Goal: Information Seeking & Learning: Understand process/instructions

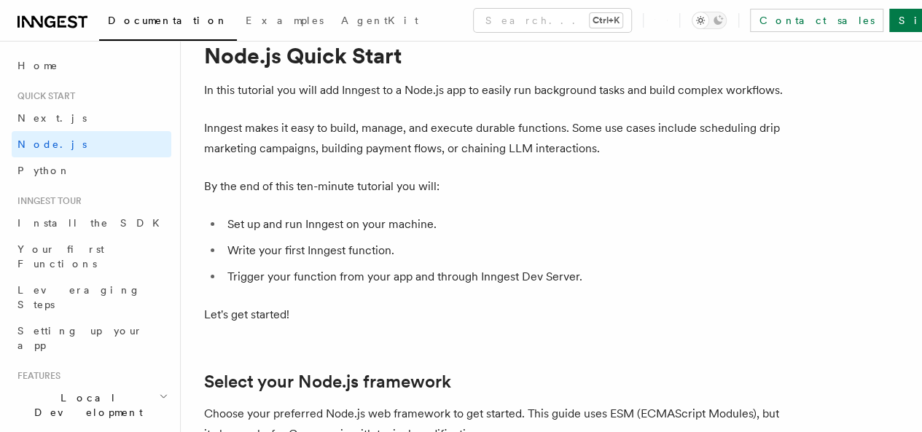
scroll to position [73, 0]
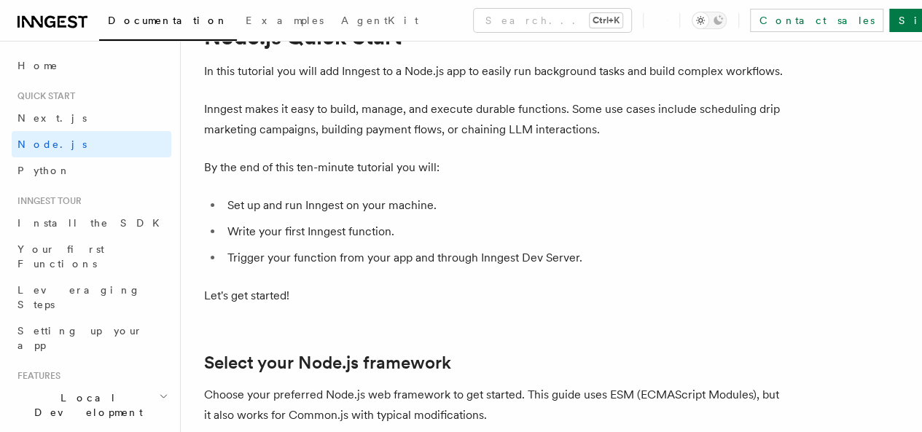
click at [370, 125] on p "Inngest makes it easy to build, manage, and execute durable functions. Some use…" at bounding box center [495, 119] width 583 height 41
click at [375, 128] on p "Inngest makes it easy to build, manage, and execute durable functions. Some use…" at bounding box center [495, 119] width 583 height 41
click at [474, 138] on p "Inngest makes it easy to build, manage, and execute durable functions. Some use…" at bounding box center [495, 119] width 583 height 41
click at [489, 132] on p "Inngest makes it easy to build, manage, and execute durable functions. Some use…" at bounding box center [495, 119] width 583 height 41
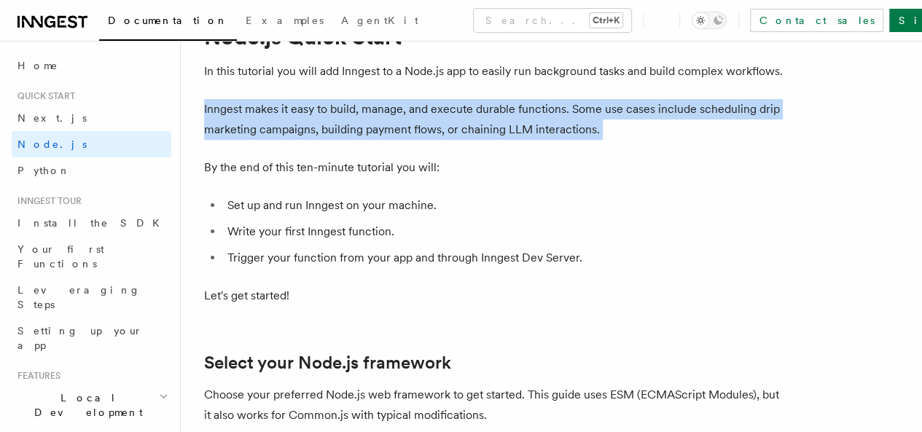
click at [489, 132] on p "Inngest makes it easy to build, manage, and execute durable functions. Some use…" at bounding box center [495, 119] width 583 height 41
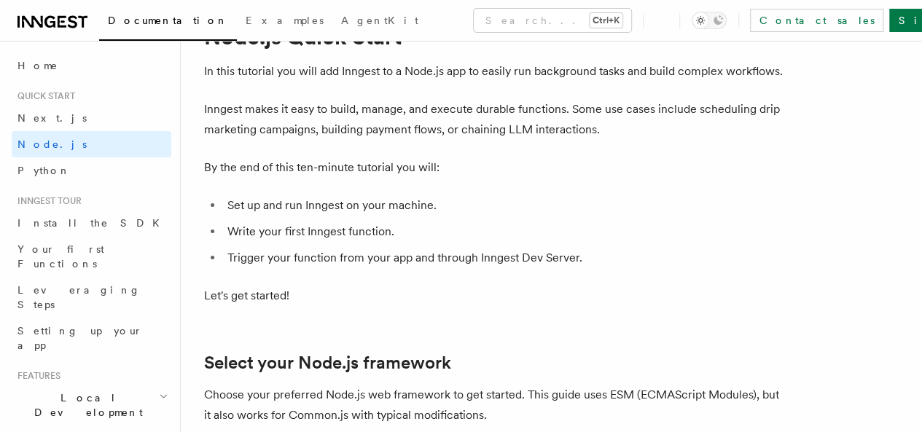
click at [582, 178] on p "By the end of this ten-minute tutorial you will:" at bounding box center [495, 167] width 583 height 20
drag, startPoint x: 572, startPoint y: 128, endPoint x: 660, endPoint y: 136, distance: 87.8
click at [660, 136] on p "Inngest makes it easy to build, manage, and execute durable functions. Some use…" at bounding box center [495, 119] width 583 height 41
drag, startPoint x: 322, startPoint y: 155, endPoint x: 412, endPoint y: 155, distance: 89.7
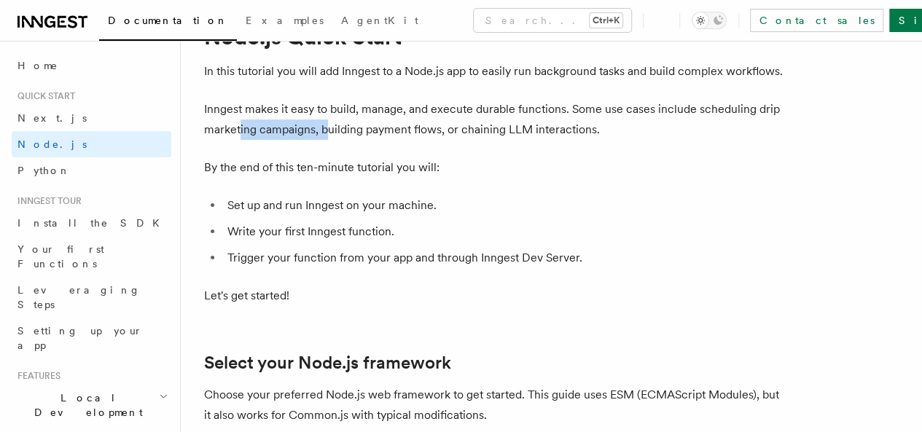
click at [412, 140] on p "Inngest makes it easy to build, manage, and execute durable functions. Some use…" at bounding box center [495, 119] width 583 height 41
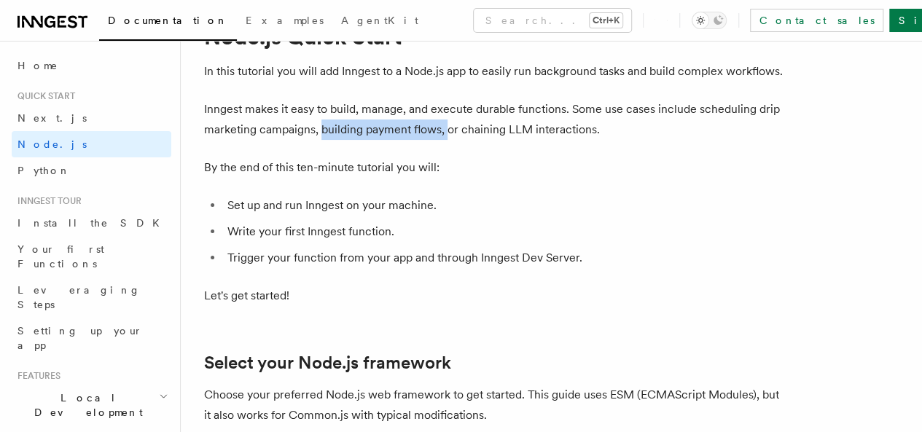
drag, startPoint x: 405, startPoint y: 149, endPoint x: 532, endPoint y: 155, distance: 127.7
click at [532, 140] on p "Inngest makes it easy to build, manage, and execute durable functions. Some use…" at bounding box center [495, 119] width 583 height 41
click at [552, 140] on p "Inngest makes it easy to build, manage, and execute durable functions. Some use…" at bounding box center [495, 119] width 583 height 41
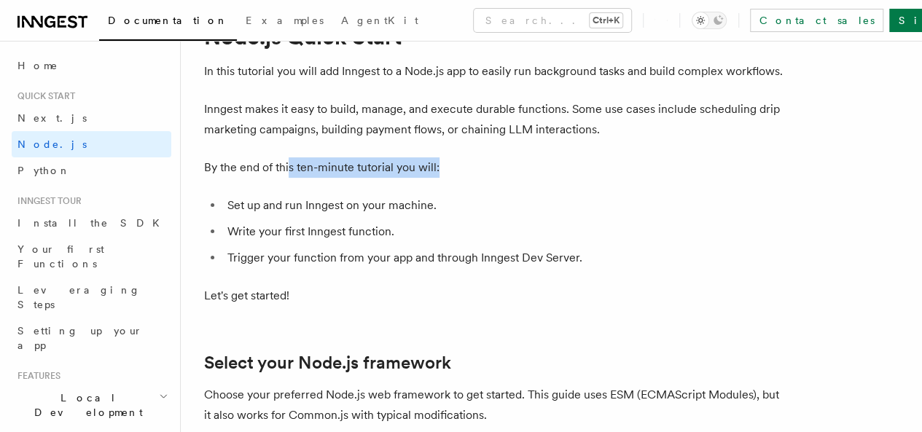
drag, startPoint x: 286, startPoint y: 187, endPoint x: 480, endPoint y: 189, distance: 193.2
click at [480, 178] on p "By the end of this ten-minute tutorial you will:" at bounding box center [495, 167] width 583 height 20
click at [494, 178] on p "By the end of this ten-minute tutorial you will:" at bounding box center [495, 167] width 583 height 20
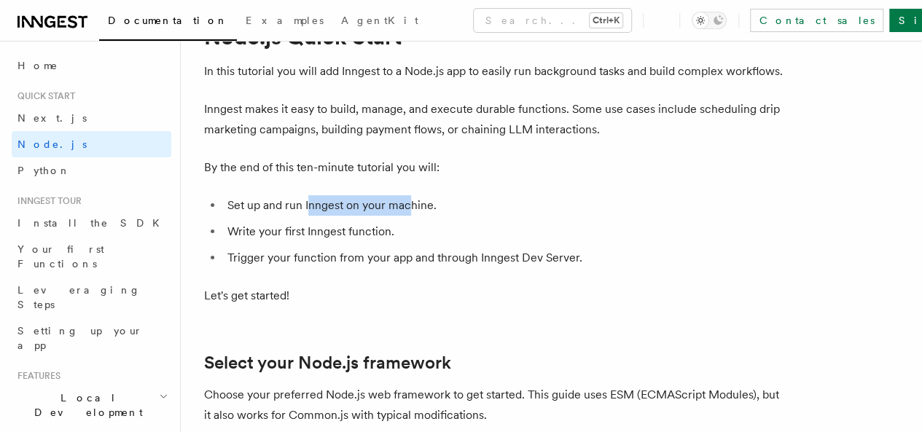
drag, startPoint x: 308, startPoint y: 223, endPoint x: 439, endPoint y: 224, distance: 131.2
click at [431, 216] on li "Set up and run Inngest on your machine." at bounding box center [505, 205] width 564 height 20
drag, startPoint x: 439, startPoint y: 224, endPoint x: 493, endPoint y: 225, distance: 53.9
click at [481, 216] on li "Set up and run Inngest on your machine." at bounding box center [505, 205] width 564 height 20
click at [492, 216] on li "Set up and run Inngest on your machine." at bounding box center [505, 205] width 564 height 20
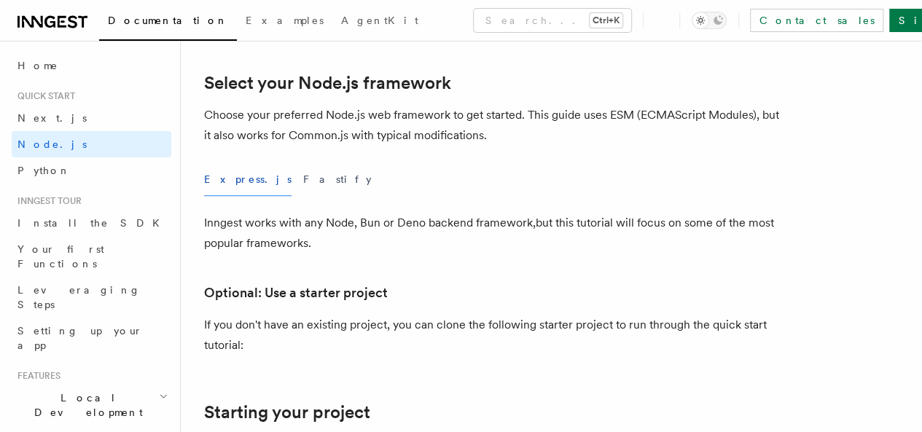
scroll to position [364, 0]
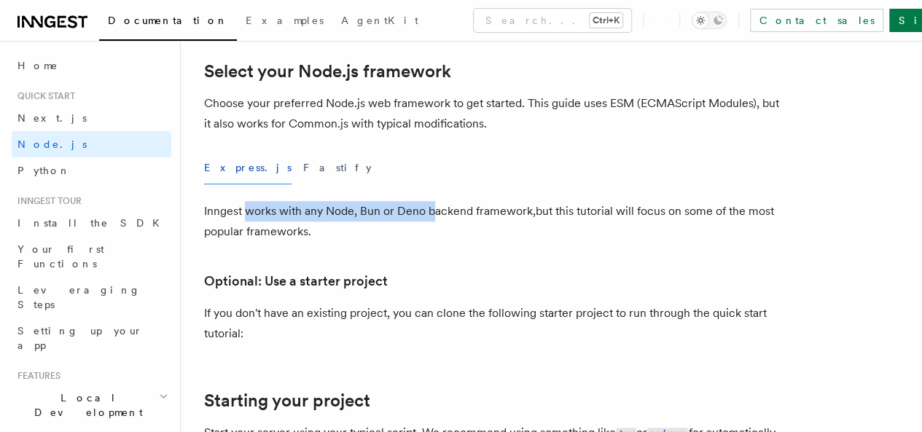
drag, startPoint x: 245, startPoint y: 236, endPoint x: 436, endPoint y: 240, distance: 191.0
click at [436, 240] on p "Inngest works with any Node, Bun or Deno backend framework,but this tutorial wi…" at bounding box center [495, 221] width 583 height 41
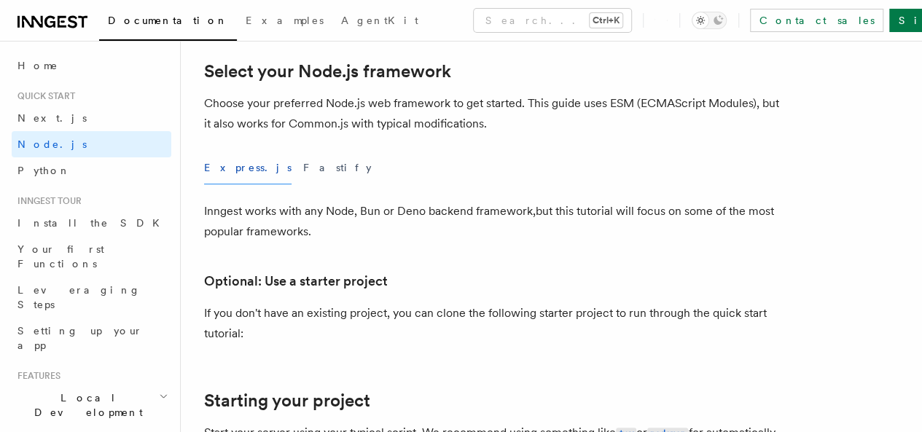
click at [449, 242] on p "Inngest works with any Node, Bun or Deno backend framework,but this tutorial wi…" at bounding box center [495, 221] width 583 height 41
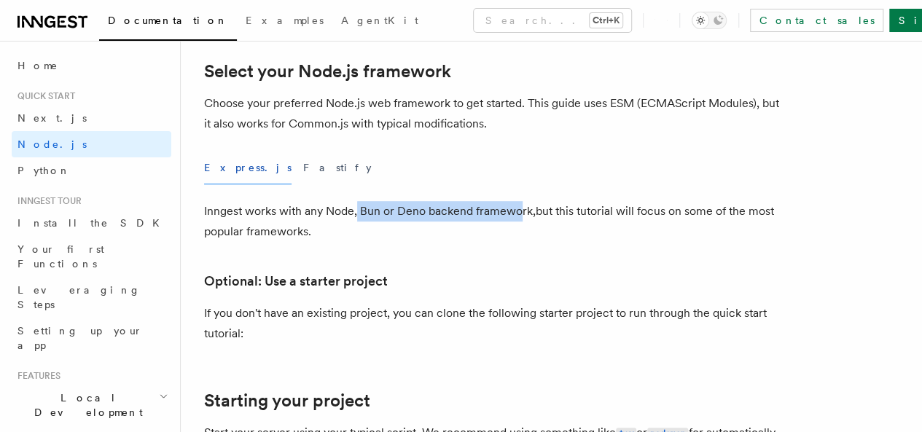
drag, startPoint x: 356, startPoint y: 230, endPoint x: 517, endPoint y: 241, distance: 162.2
click at [517, 241] on p "Inngest works with any Node, Bun or Deno backend framework,but this tutorial wi…" at bounding box center [495, 221] width 583 height 41
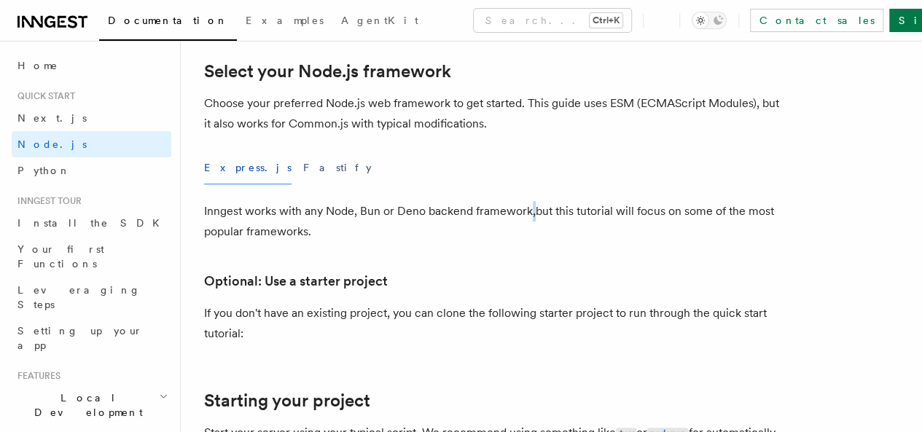
click at [531, 241] on p "Inngest works with any Node, Bun or Deno backend framework,but this tutorial wi…" at bounding box center [495, 221] width 583 height 41
click at [459, 242] on p "Inngest works with any Node, Bun or Deno backend framework,but this tutorial wi…" at bounding box center [495, 221] width 583 height 41
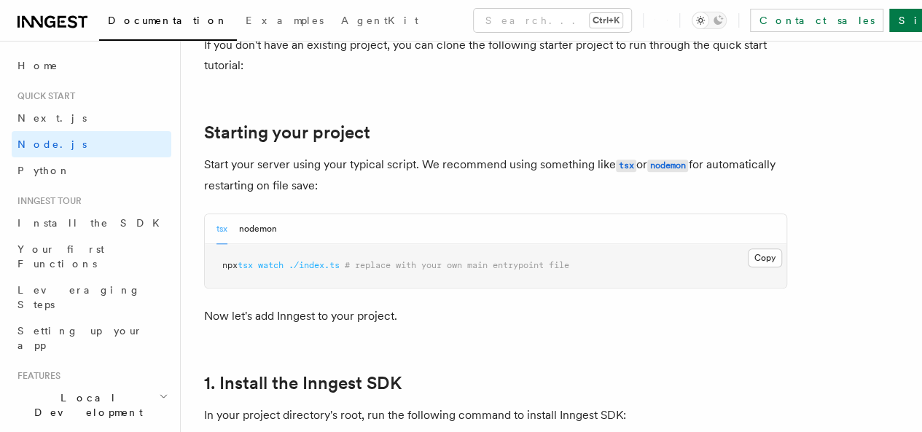
scroll to position [656, 0]
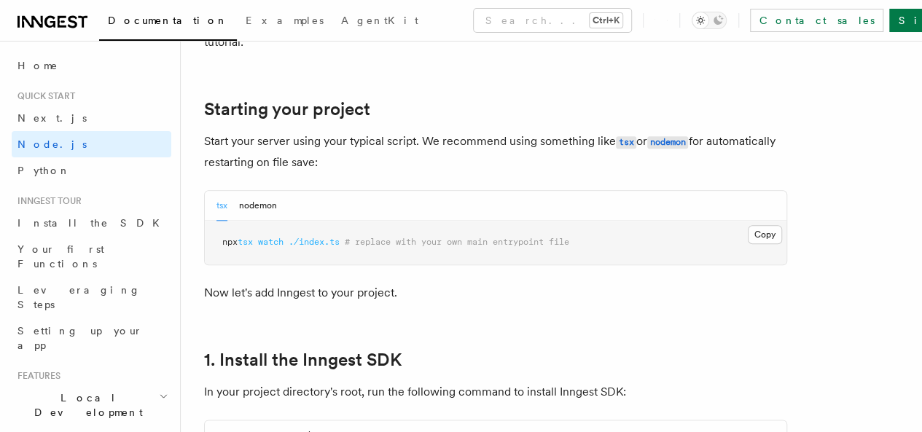
drag, startPoint x: 230, startPoint y: 165, endPoint x: 255, endPoint y: 166, distance: 24.8
click at [240, 164] on p "Start your server using your typical script. We recommend using something like …" at bounding box center [495, 152] width 583 height 42
click at [364, 165] on p "Start your server using your typical script. We recommend using something like …" at bounding box center [495, 152] width 583 height 42
click at [325, 163] on p "Start your server using your typical script. We recommend using something like …" at bounding box center [495, 152] width 583 height 42
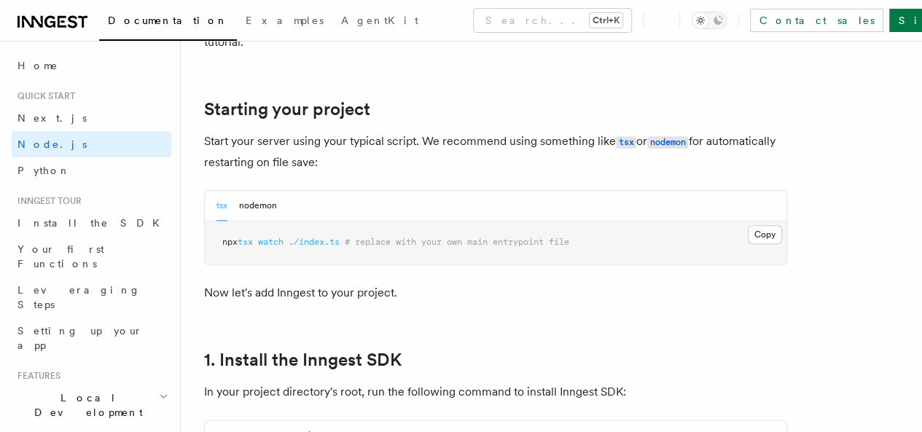
click at [362, 165] on p "Start your server using your typical script. We recommend using something like …" at bounding box center [495, 152] width 583 height 42
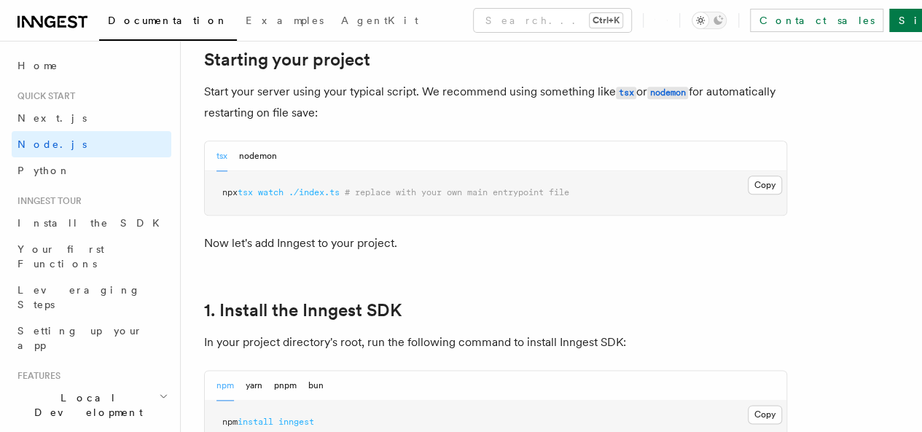
scroll to position [729, 0]
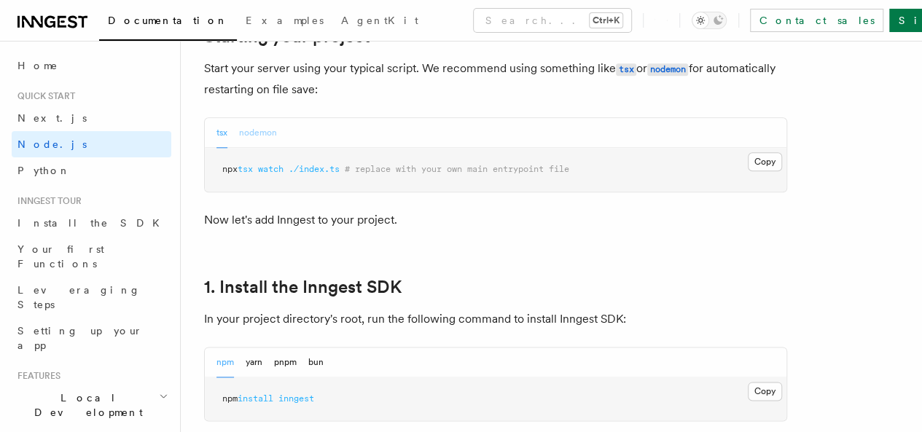
click at [267, 148] on button "nodemon" at bounding box center [258, 133] width 38 height 30
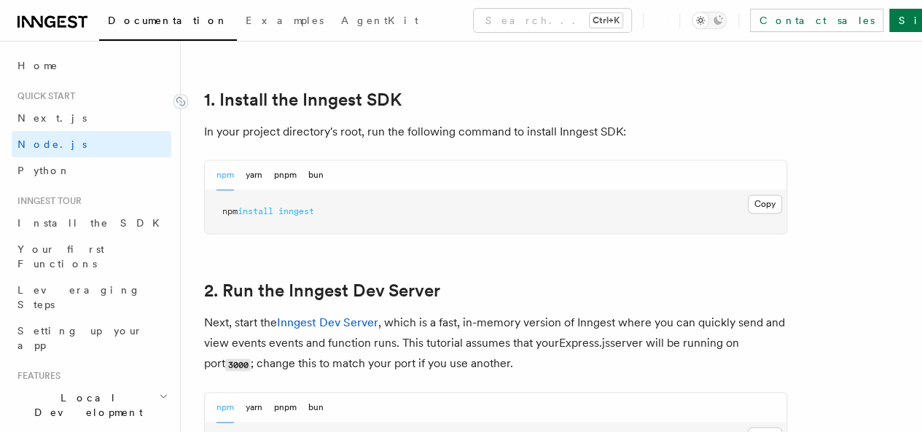
scroll to position [948, 0]
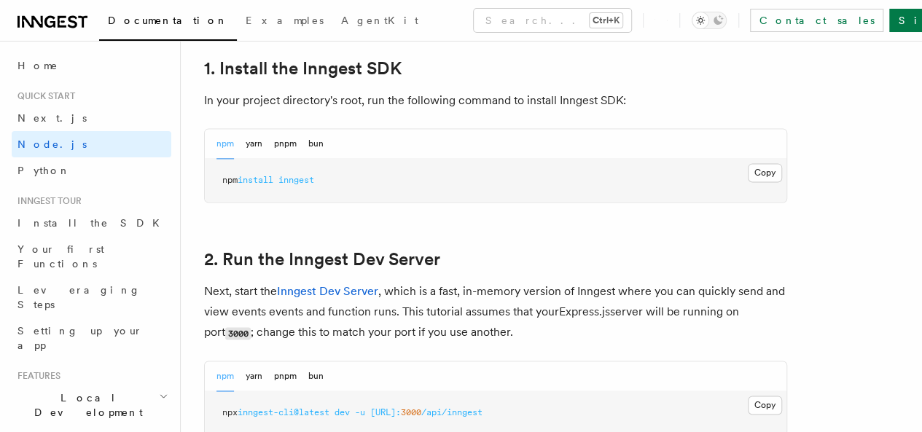
click at [310, 185] on span "inngest" at bounding box center [296, 180] width 36 height 10
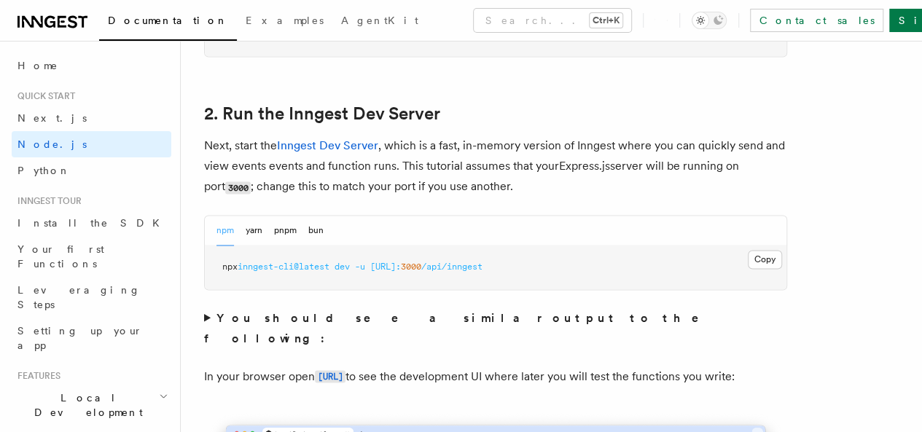
click at [436, 192] on p "Next, start the Inngest Dev Server , which is a fast, in-memory version of Inng…" at bounding box center [495, 167] width 583 height 62
click at [401, 187] on p "Next, start the Inngest Dev Server , which is a fast, in-memory version of Inng…" at bounding box center [495, 167] width 583 height 62
click at [459, 192] on p "Next, start the Inngest Dev Server , which is a fast, in-memory version of Inng…" at bounding box center [495, 167] width 583 height 62
drag, startPoint x: 322, startPoint y: 210, endPoint x: 345, endPoint y: 208, distance: 22.7
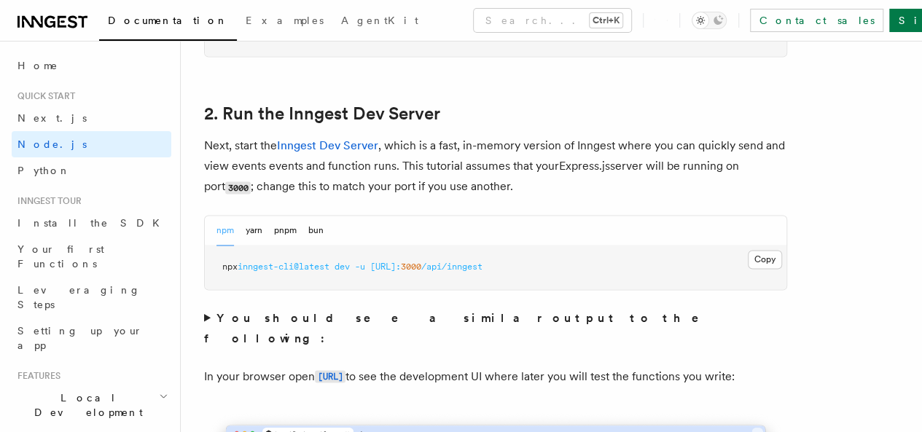
click at [324, 198] on p "Next, start the Inngest Dev Server , which is a fast, in-memory version of Inng…" at bounding box center [495, 167] width 583 height 62
drag, startPoint x: 345, startPoint y: 208, endPoint x: 507, endPoint y: 208, distance: 162.5
click at [507, 198] on p "Next, start the Inngest Dev Server , which is a fast, in-memory version of Inng…" at bounding box center [495, 167] width 583 height 62
click at [519, 198] on p "Next, start the Inngest Dev Server , which is a fast, in-memory version of Inng…" at bounding box center [495, 167] width 583 height 62
drag, startPoint x: 245, startPoint y: 291, endPoint x: 336, endPoint y: 293, distance: 91.1
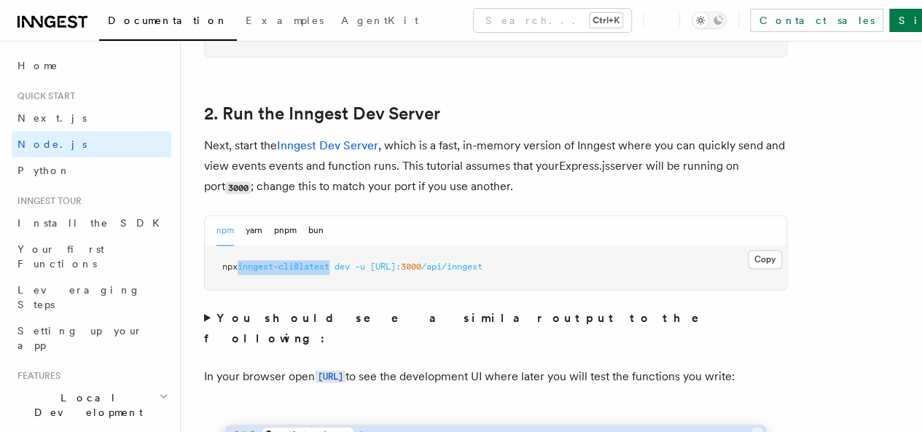
click at [336, 289] on pre "npx inngest-cli@latest dev -u [URL]: 3000 /api/inngest" at bounding box center [496, 268] width 582 height 44
drag, startPoint x: 341, startPoint y: 288, endPoint x: 370, endPoint y: 289, distance: 29.2
click at [370, 272] on span "npx inngest-cli@latest dev -u [URL]: 3000 /api/inngest" at bounding box center [352, 267] width 260 height 10
drag, startPoint x: 394, startPoint y: 289, endPoint x: 552, endPoint y: 289, distance: 158.2
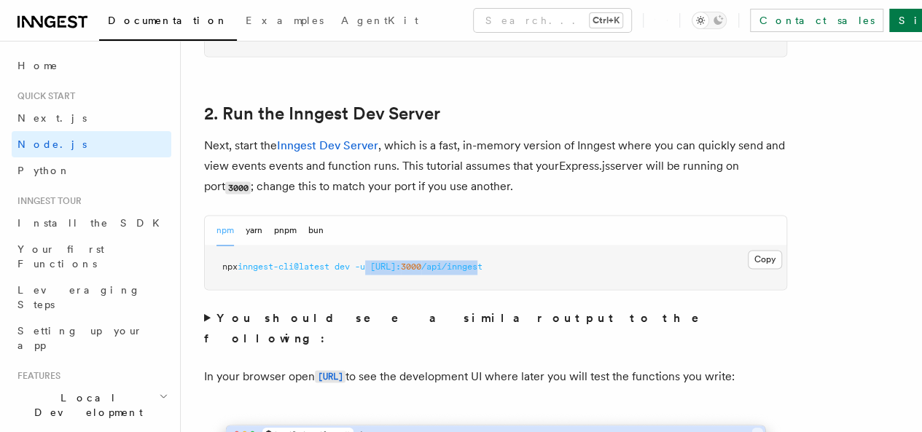
click at [483, 272] on span "npx inngest-cli@latest dev -u [URL]: 3000 /api/inngest" at bounding box center [352, 267] width 260 height 10
click at [483, 272] on span "/api/inngest" at bounding box center [451, 267] width 61 height 10
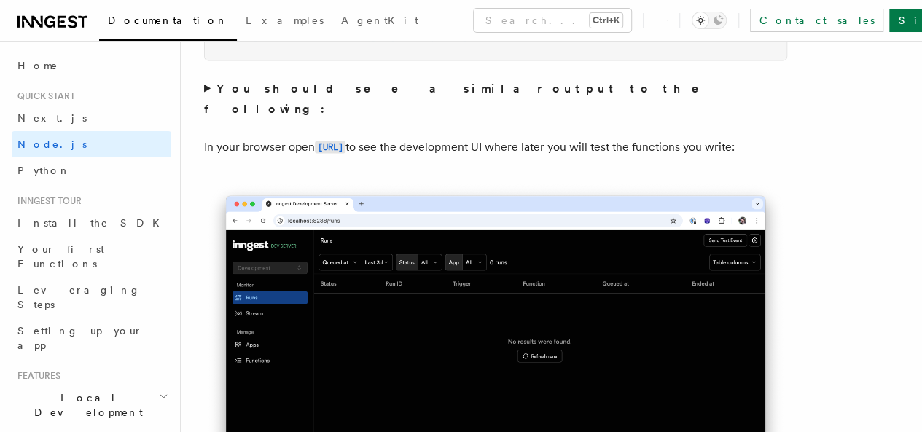
scroll to position [1312, 0]
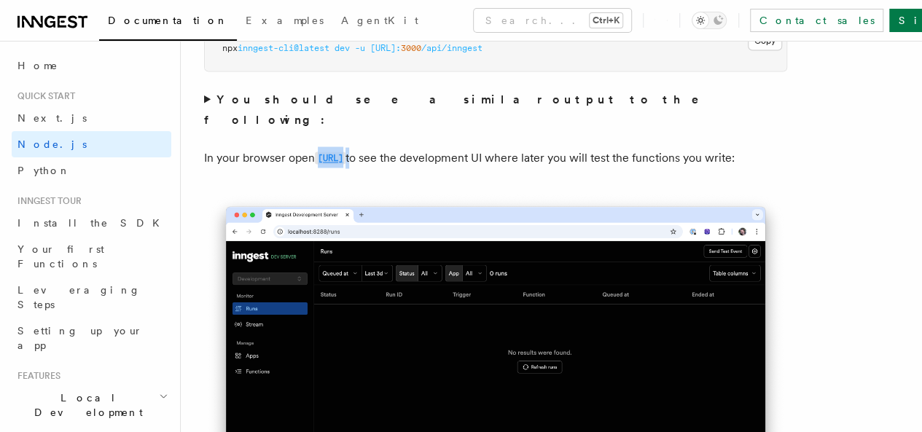
drag, startPoint x: 434, startPoint y: 158, endPoint x: 319, endPoint y: 162, distance: 115.9
click at [319, 162] on p "In your browser open [URL] to see the development UI where later you will test …" at bounding box center [495, 157] width 583 height 21
click at [337, 168] on p "In your browser open [URL] to see the development UI where later you will test …" at bounding box center [495, 157] width 583 height 21
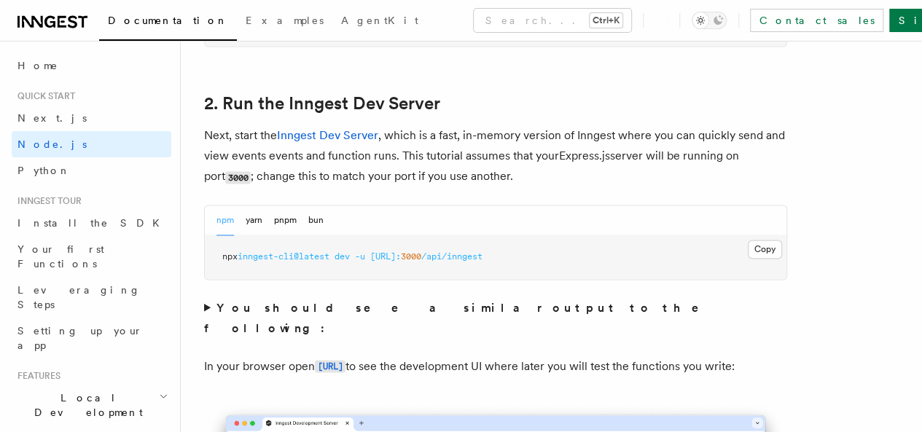
scroll to position [1093, 0]
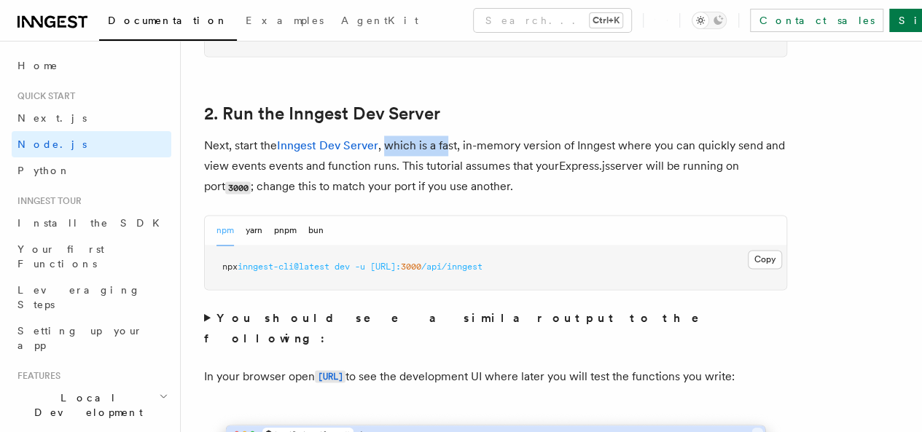
drag, startPoint x: 388, startPoint y: 167, endPoint x: 450, endPoint y: 171, distance: 62.1
click at [450, 171] on p "Next, start the Inngest Dev Server , which is a fast, in-memory version of Inng…" at bounding box center [495, 167] width 583 height 62
click at [464, 171] on p "Next, start the Inngest Dev Server , which is a fast, in-memory version of Inng…" at bounding box center [495, 167] width 583 height 62
click at [748, 269] on button "Copy Copied" at bounding box center [765, 259] width 34 height 19
drag, startPoint x: 445, startPoint y: 184, endPoint x: 620, endPoint y: 190, distance: 175.8
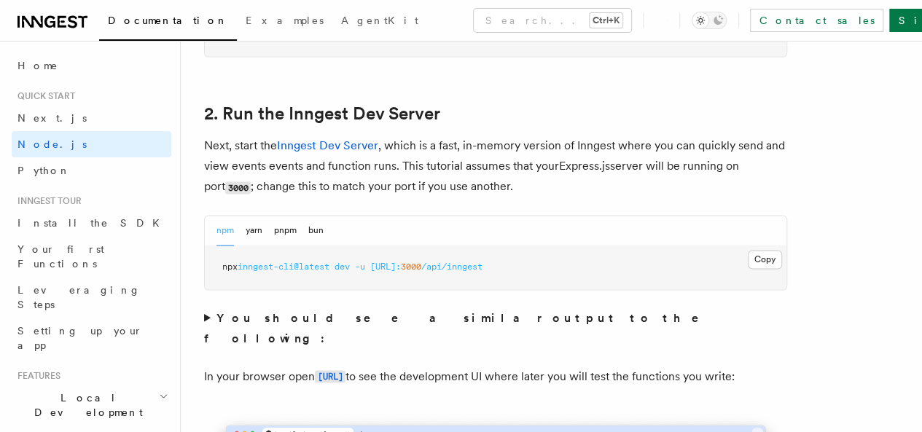
click at [620, 190] on p "Next, start the Inngest Dev Server , which is a fast, in-memory version of Inng…" at bounding box center [495, 167] width 583 height 62
click at [641, 192] on p "Next, start the Inngest Dev Server , which is a fast, in-memory version of Inng…" at bounding box center [495, 167] width 583 height 62
click at [748, 269] on button "Copy Copied" at bounding box center [765, 259] width 34 height 19
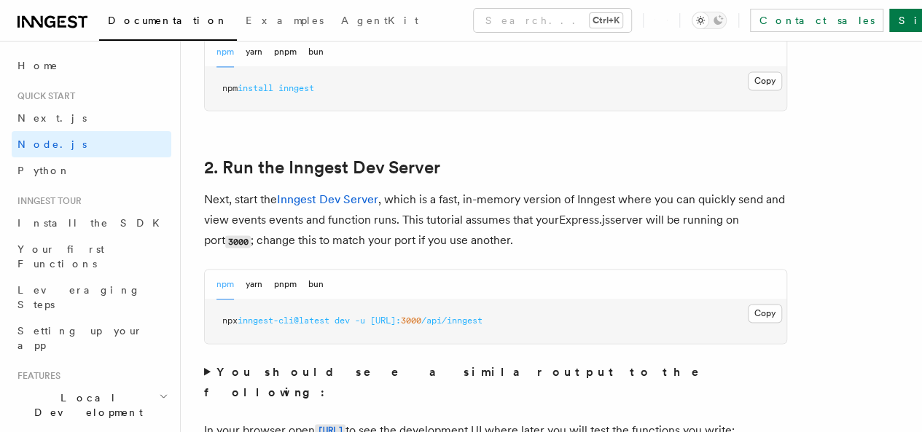
scroll to position [1020, 0]
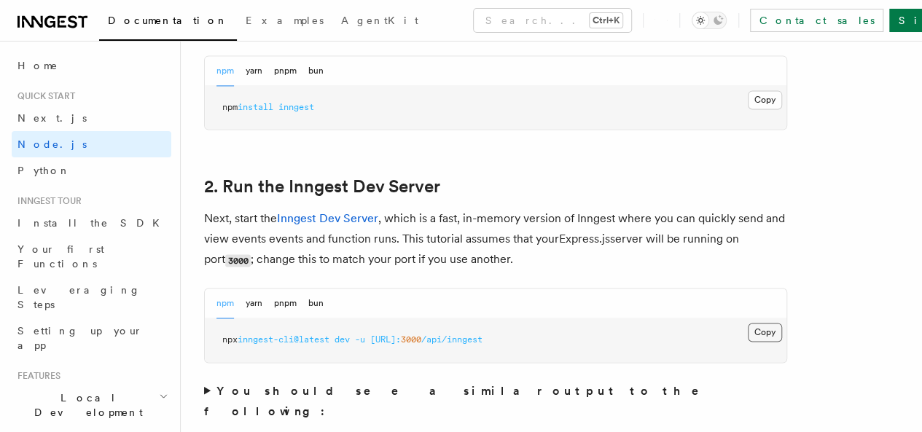
click at [748, 342] on button "Copy Copied" at bounding box center [765, 332] width 34 height 19
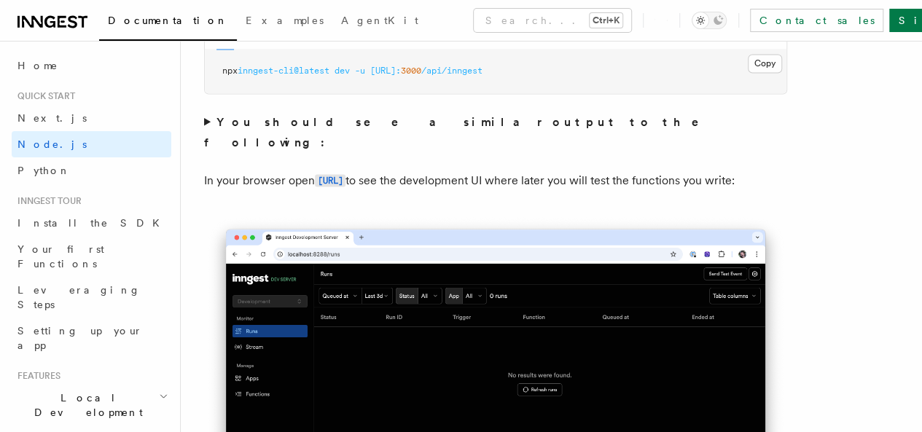
scroll to position [1312, 0]
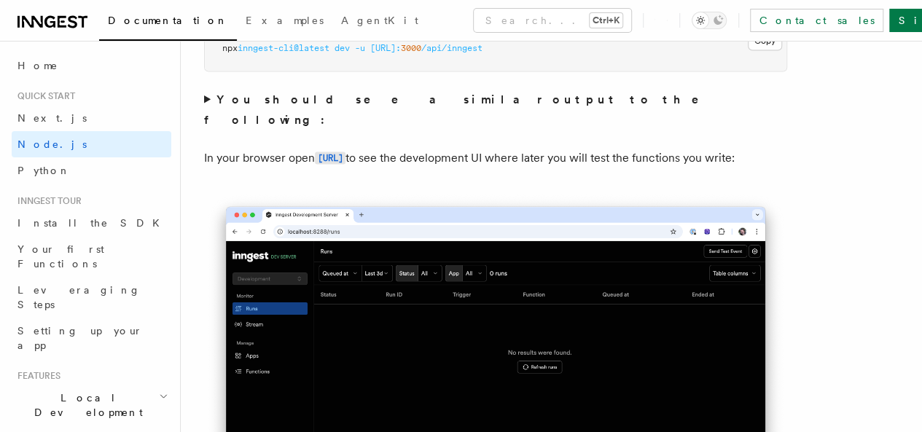
click at [206, 120] on summary "You should see a similar output to the following:" at bounding box center [495, 109] width 583 height 41
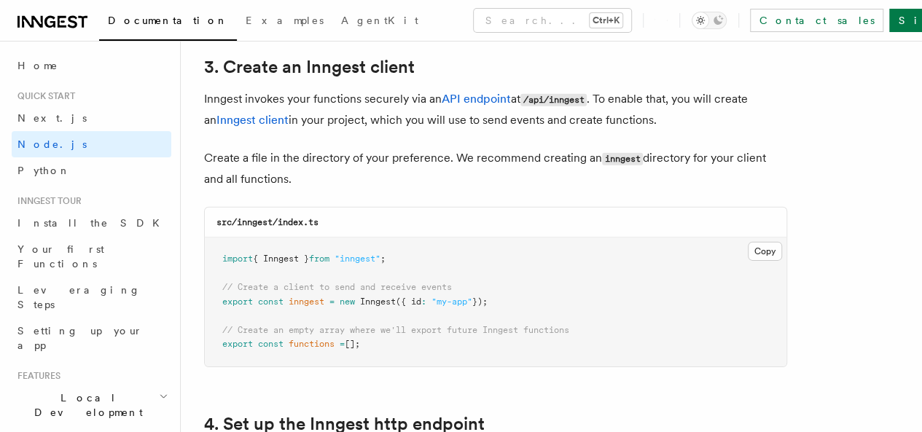
scroll to position [2187, 0]
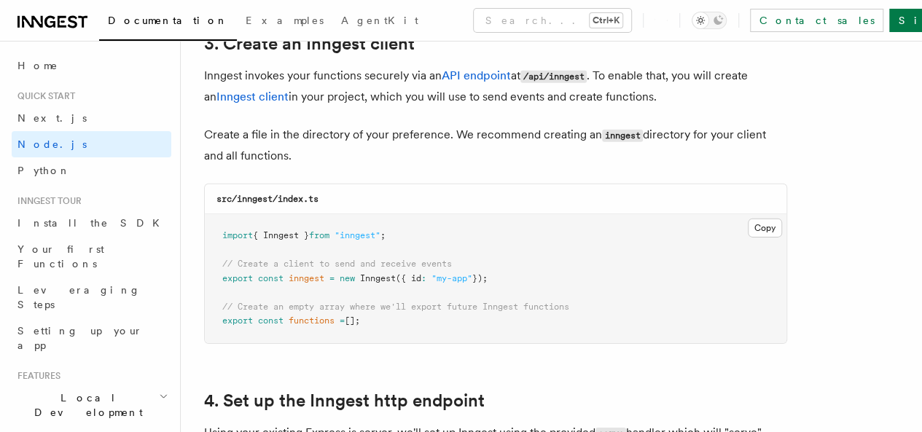
click at [494, 84] on p "Inngest invokes your functions securely via an API endpoint at /api/inngest . T…" at bounding box center [495, 87] width 583 height 42
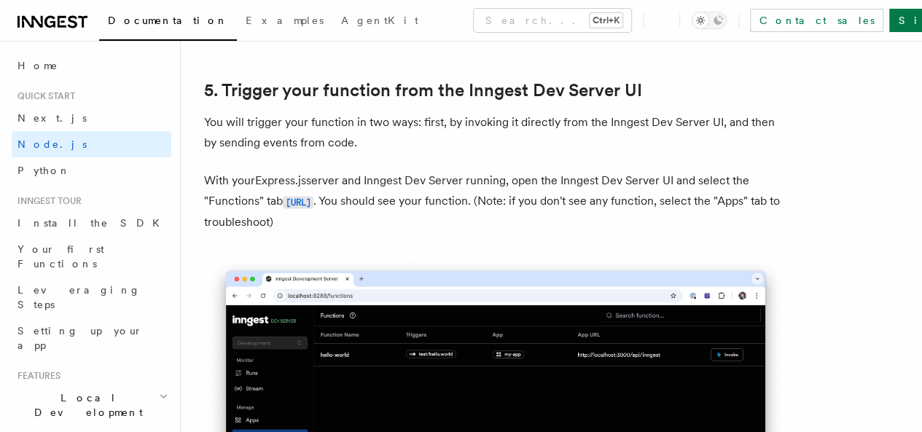
scroll to position [3863, 0]
